Goal: Task Accomplishment & Management: Use online tool/utility

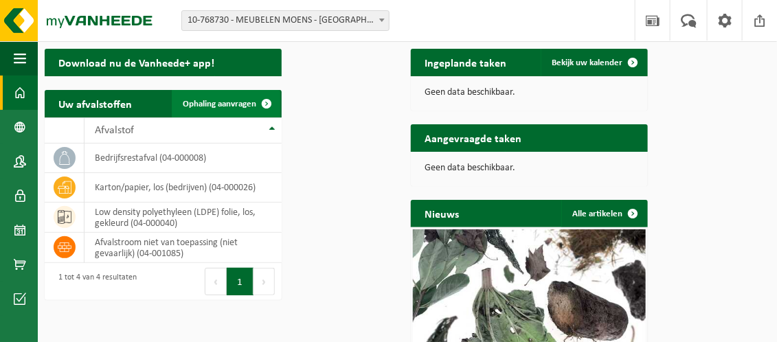
click at [256, 109] on span "Ophaling aanvragen" at bounding box center [220, 104] width 74 height 9
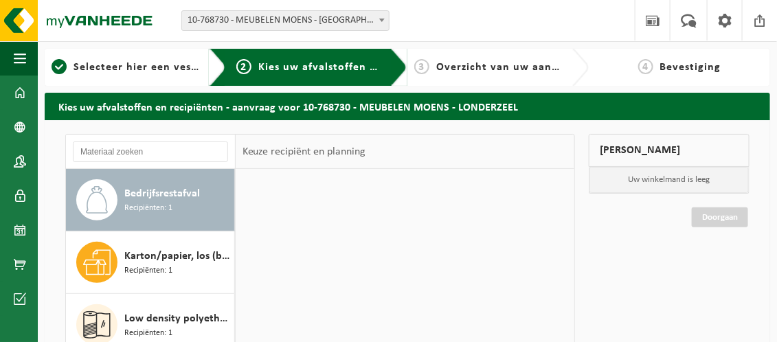
scroll to position [69, 0]
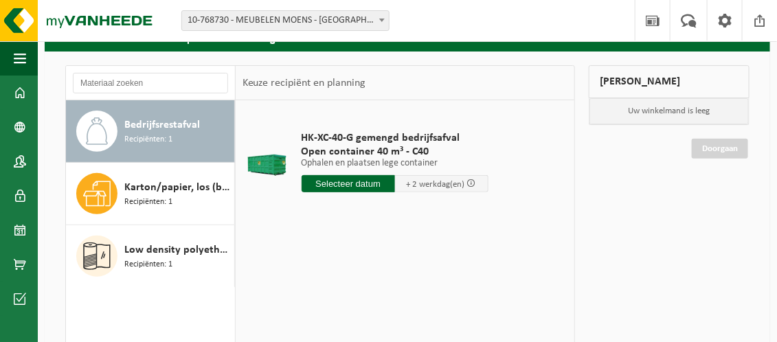
click at [357, 192] on input "text" at bounding box center [348, 183] width 93 height 17
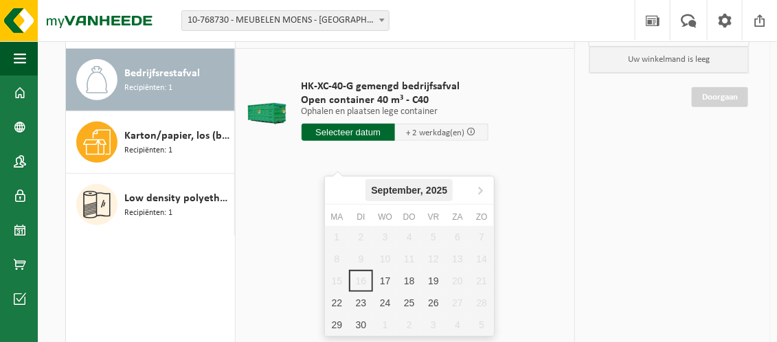
scroll to position [137, 0]
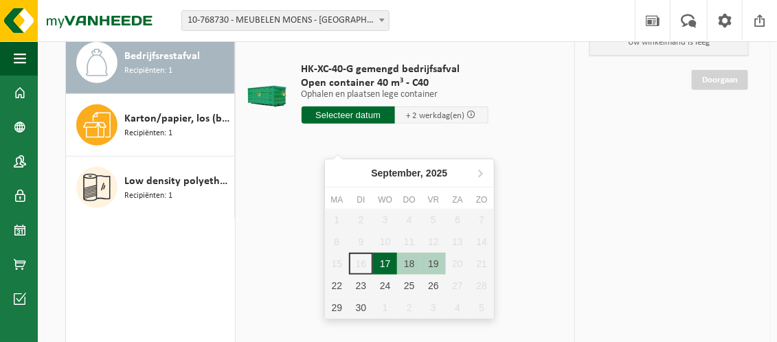
click at [383, 259] on div "17" at bounding box center [385, 264] width 24 height 22
type input "Van 2025-09-17"
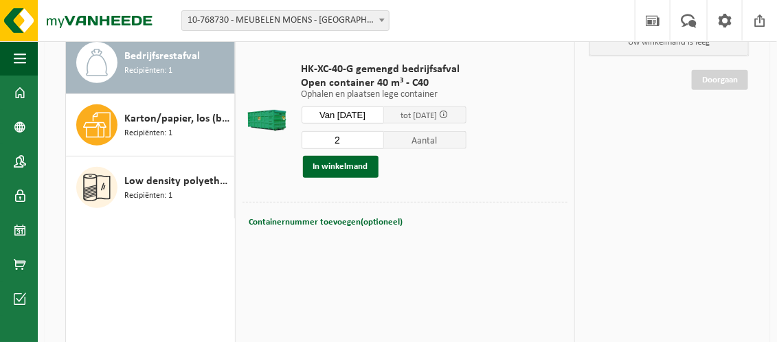
type input "2"
click at [384, 149] on input "2" at bounding box center [343, 140] width 82 height 18
click at [374, 178] on button "In winkelmand" at bounding box center [341, 167] width 76 height 22
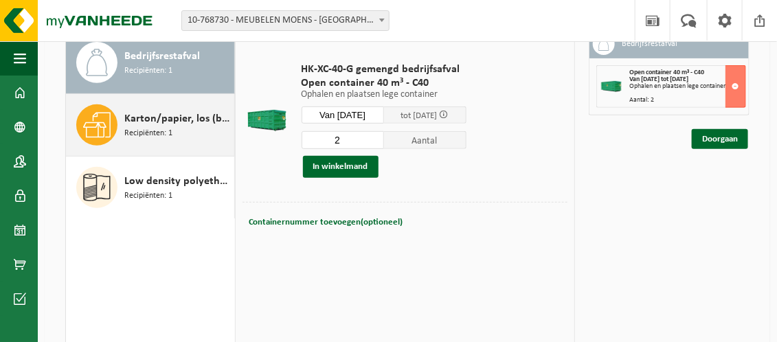
click at [124, 127] on span "Karton/papier, los (bedrijven)" at bounding box center [177, 119] width 106 height 16
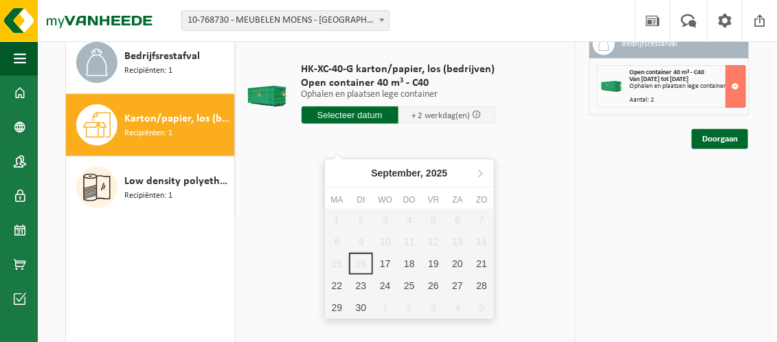
click at [352, 124] on input "text" at bounding box center [350, 114] width 97 height 17
click at [385, 260] on div "17" at bounding box center [385, 264] width 24 height 22
type input "Van 2025-09-17"
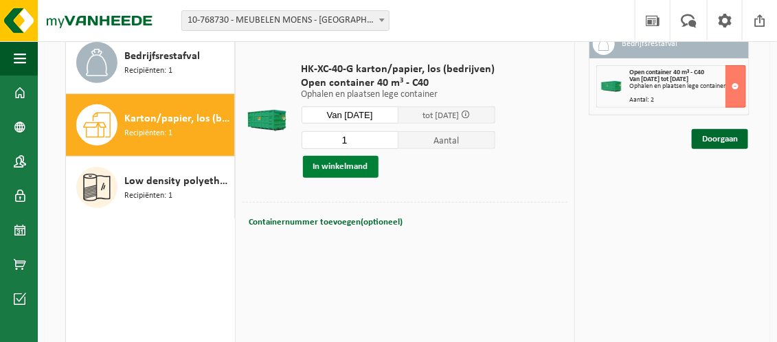
click at [368, 178] on button "In winkelmand" at bounding box center [341, 167] width 76 height 22
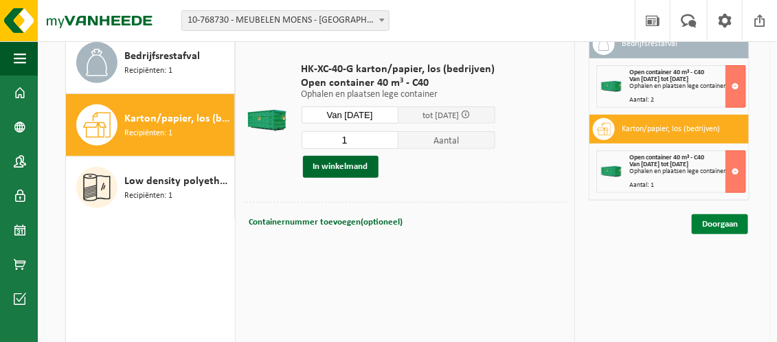
click at [710, 234] on link "Doorgaan" at bounding box center [720, 224] width 56 height 20
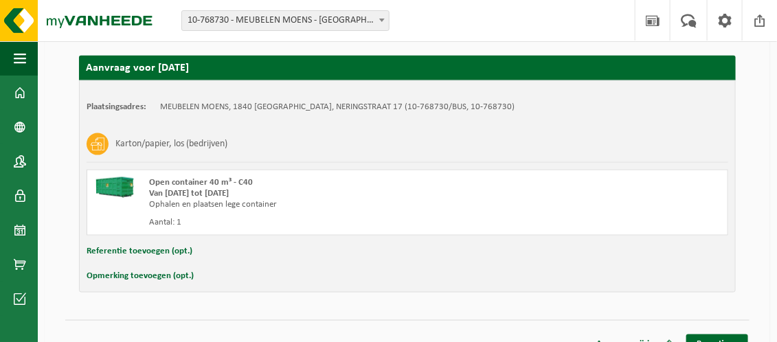
scroll to position [531, 0]
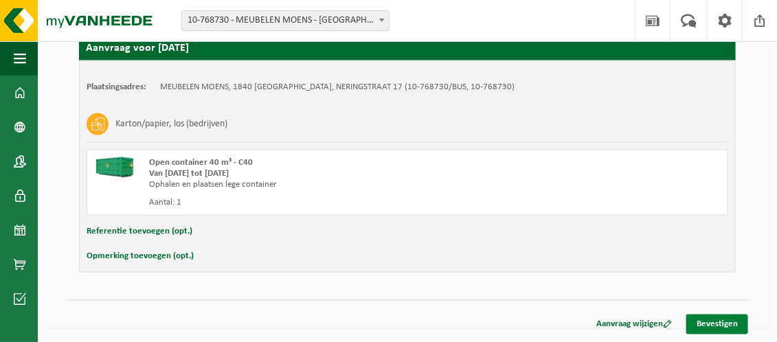
click at [723, 328] on link "Bevestigen" at bounding box center [717, 325] width 62 height 20
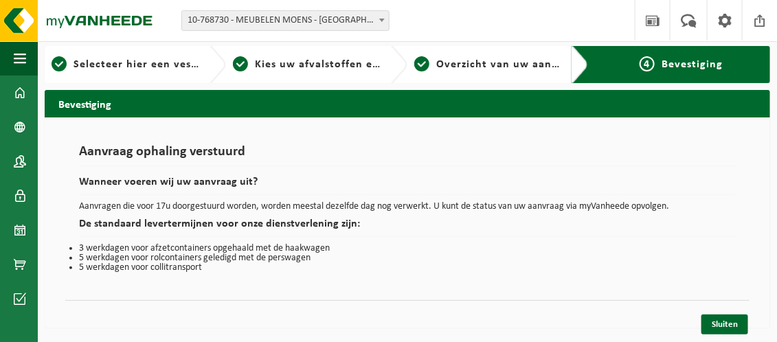
scroll to position [38, 0]
click at [736, 324] on link "Sluiten" at bounding box center [724, 325] width 47 height 20
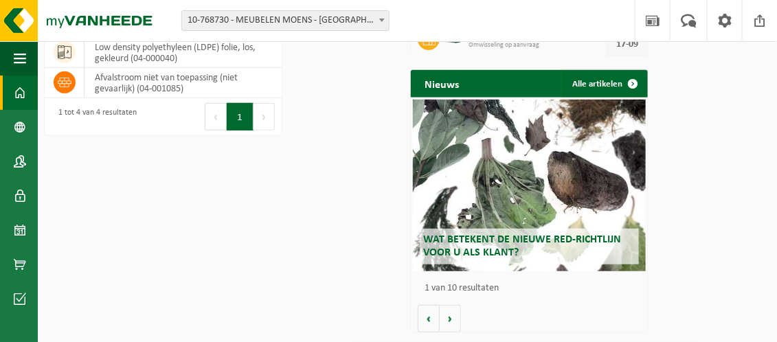
scroll to position [208, 0]
